Goal: Information Seeking & Learning: Learn about a topic

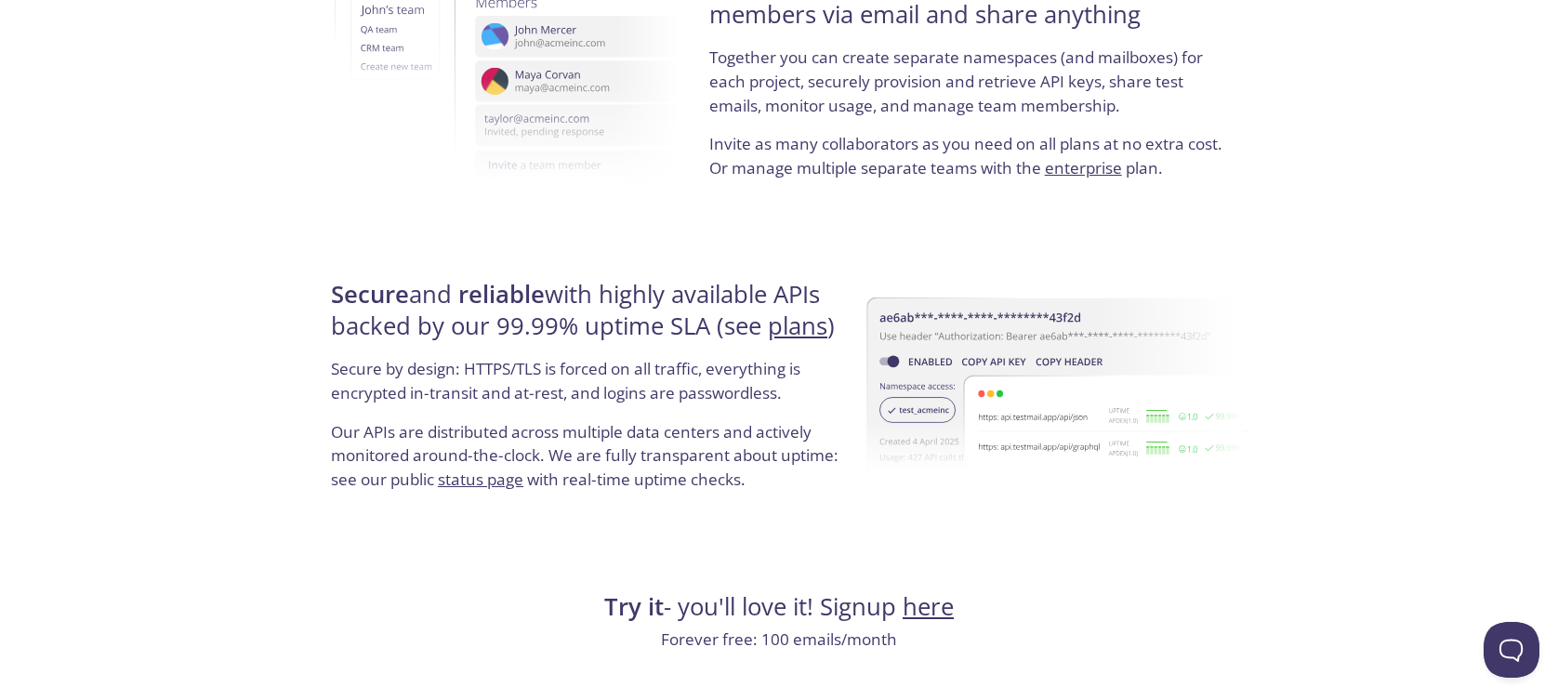
scroll to position [3564, 0]
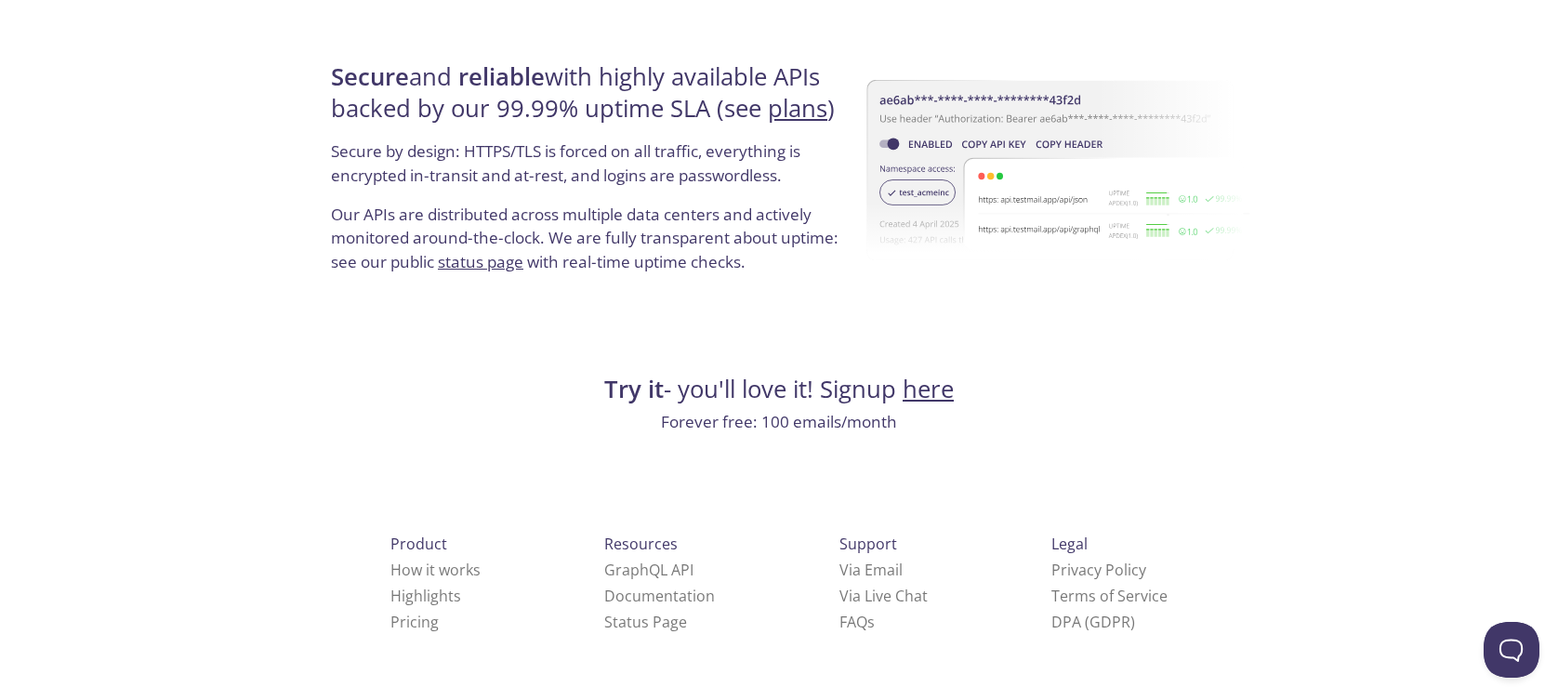
click at [1051, 551] on span "Legal" at bounding box center [1069, 544] width 36 height 20
click at [1051, 548] on span "Legal" at bounding box center [1069, 544] width 36 height 20
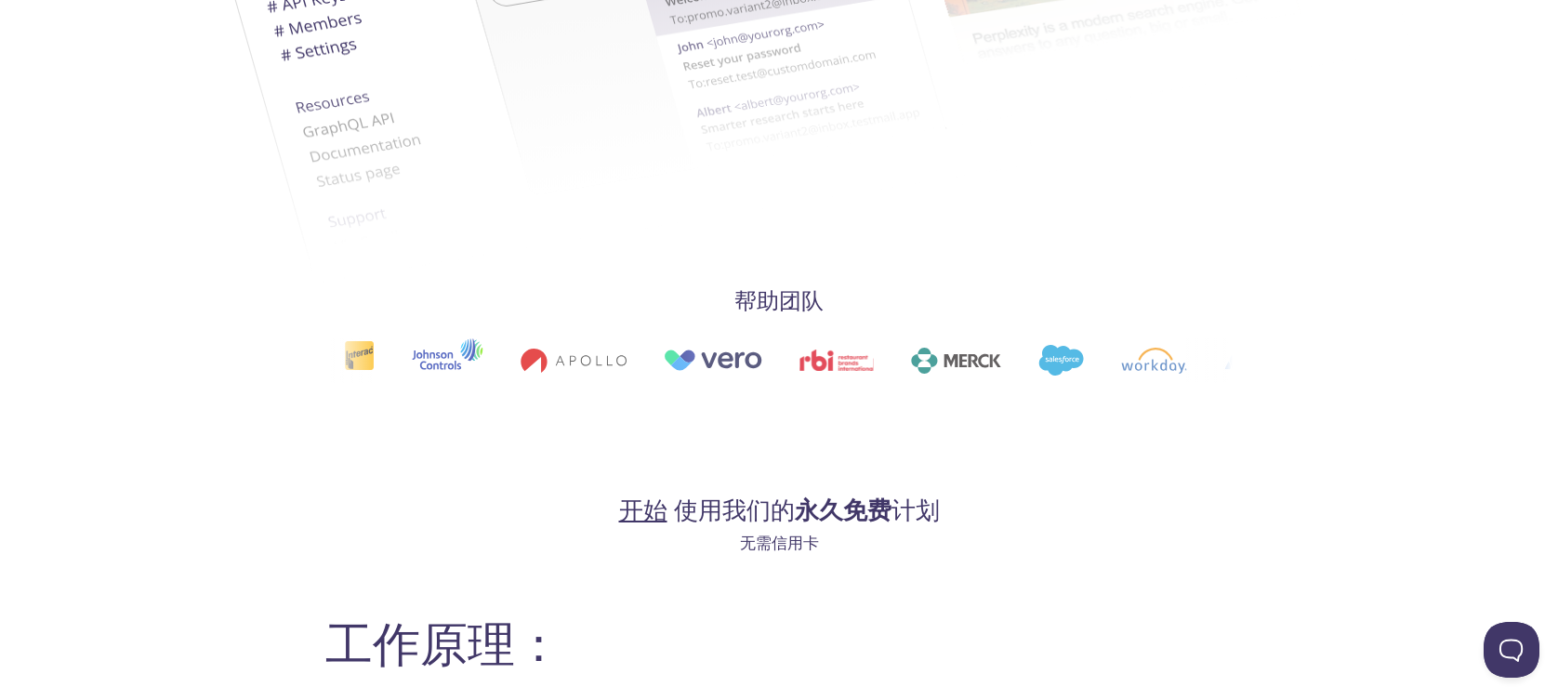
scroll to position [929, 0]
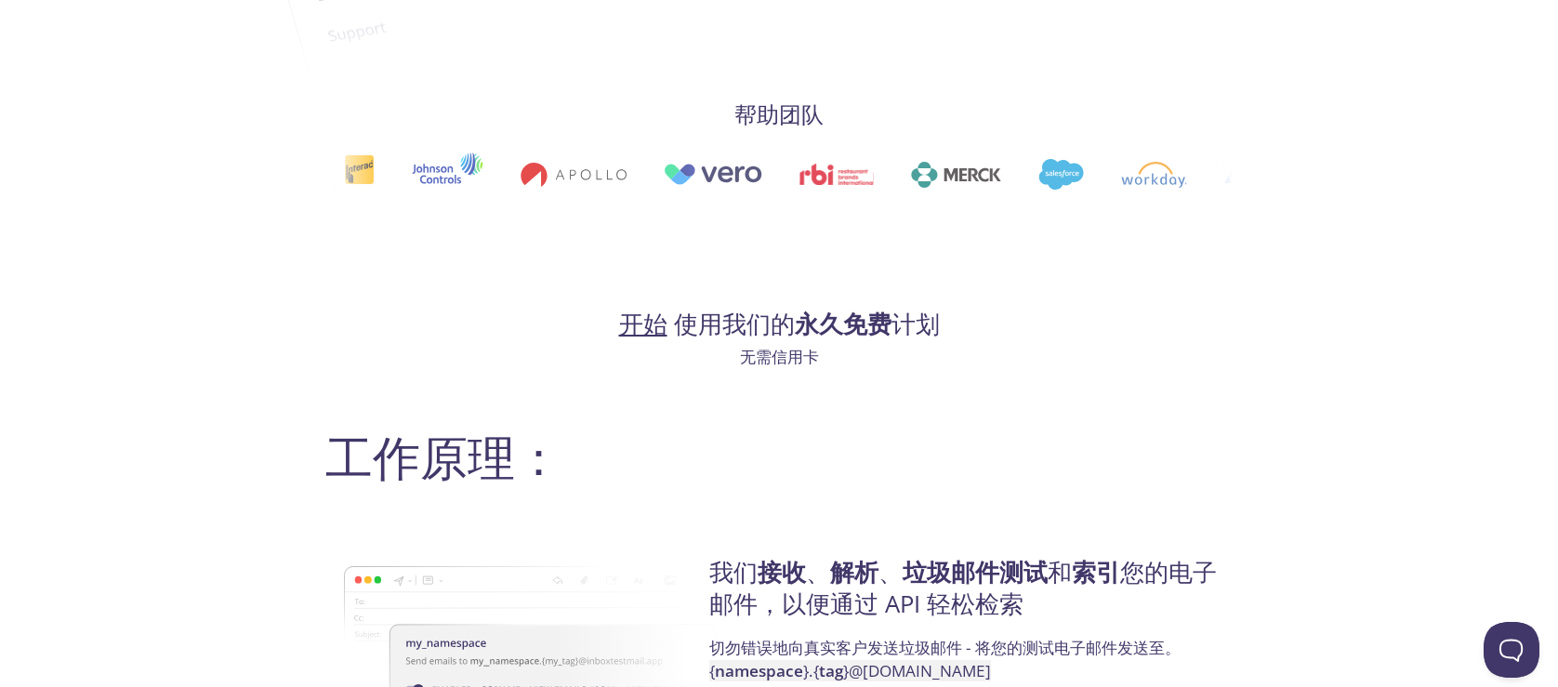
click at [654, 327] on font "开始" at bounding box center [643, 324] width 48 height 33
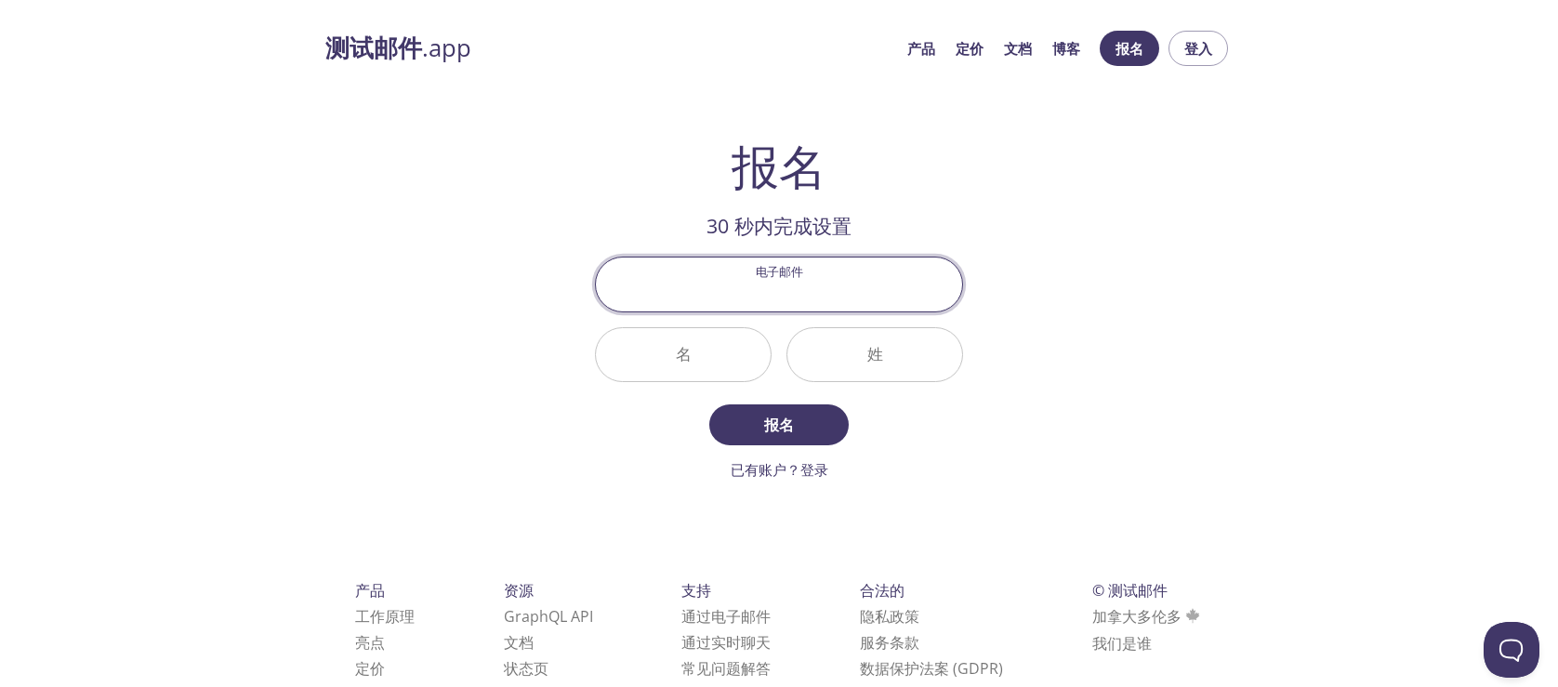
scroll to position [45, 0]
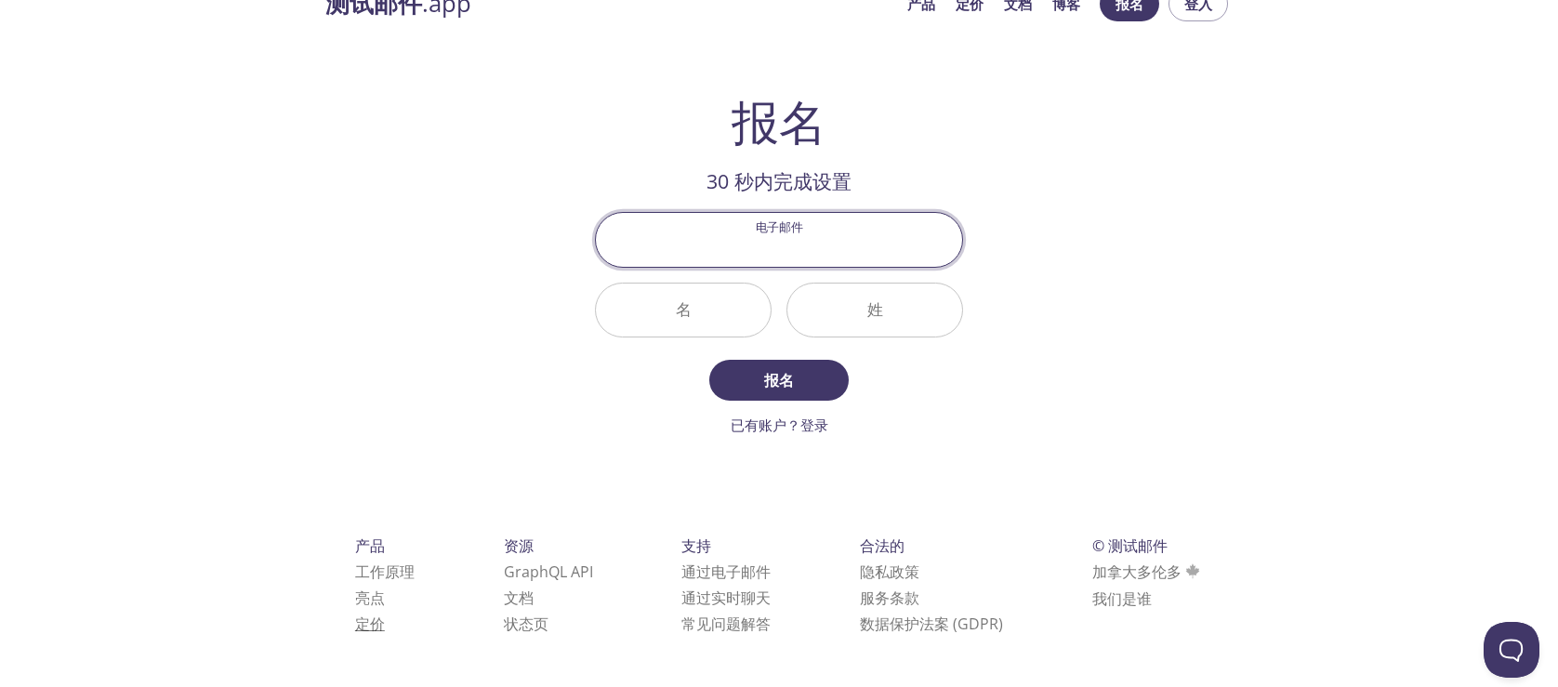
click at [369, 626] on font "定价" at bounding box center [370, 623] width 30 height 20
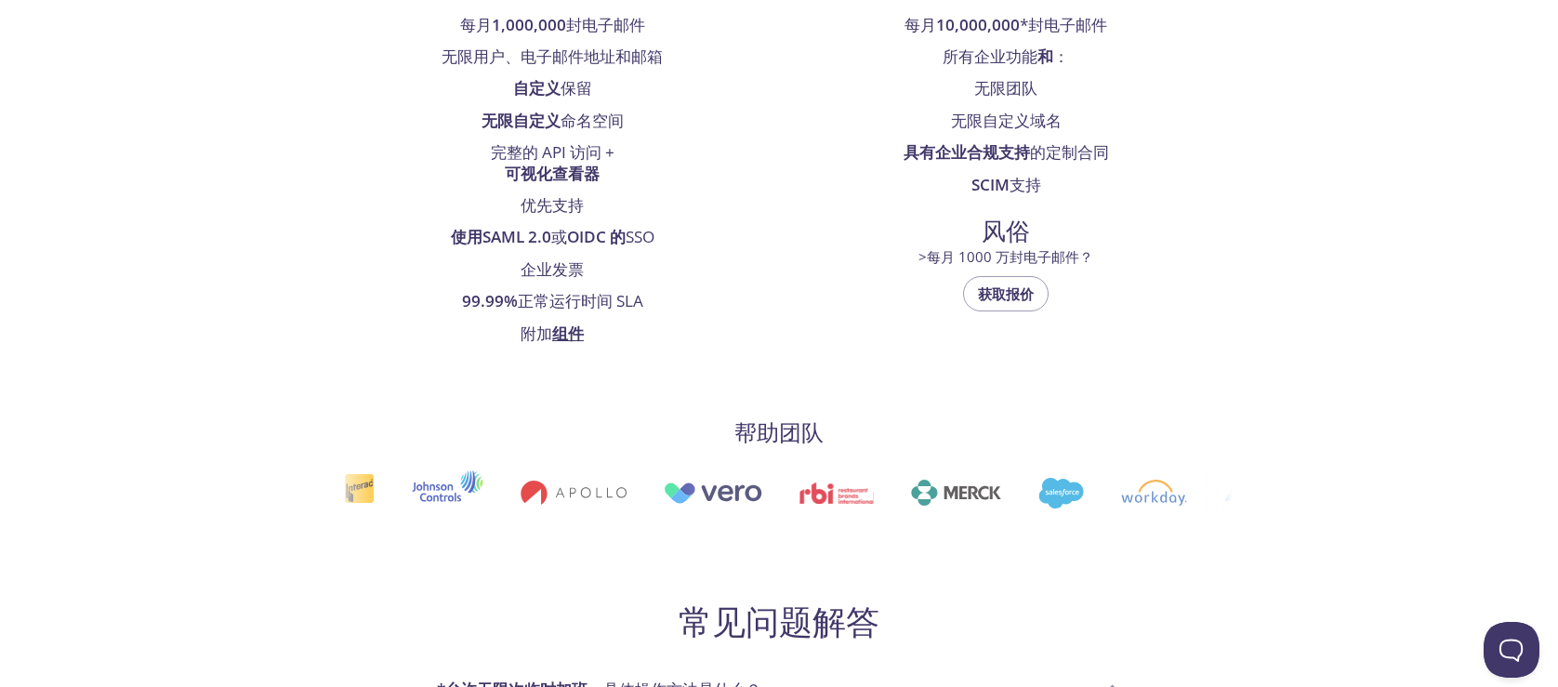
scroll to position [1022, 0]
